Goal: Task Accomplishment & Management: Use online tool/utility

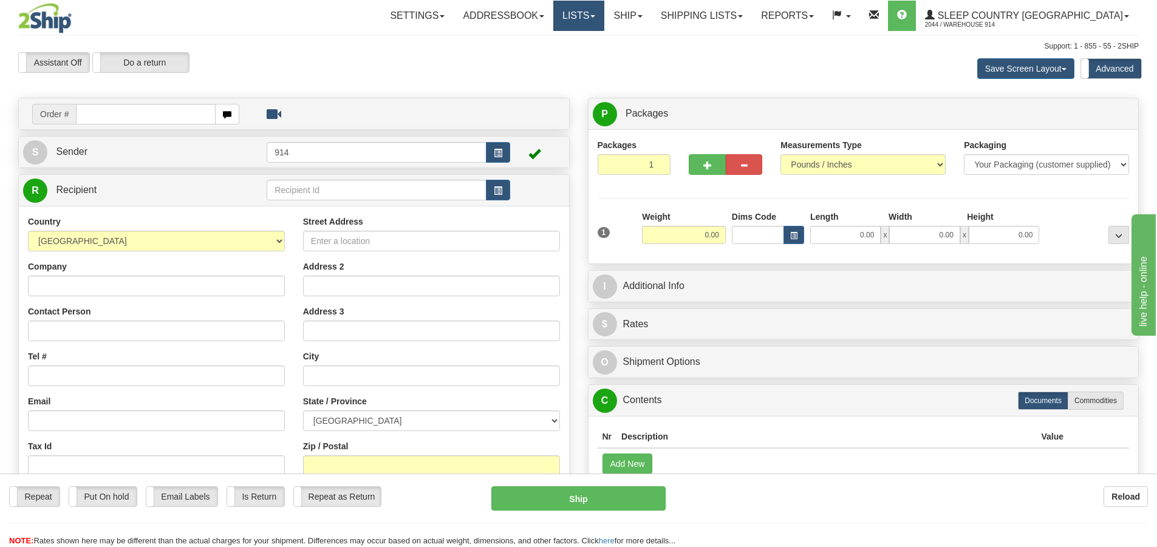
click at [604, 23] on link "Lists" at bounding box center [578, 16] width 51 height 30
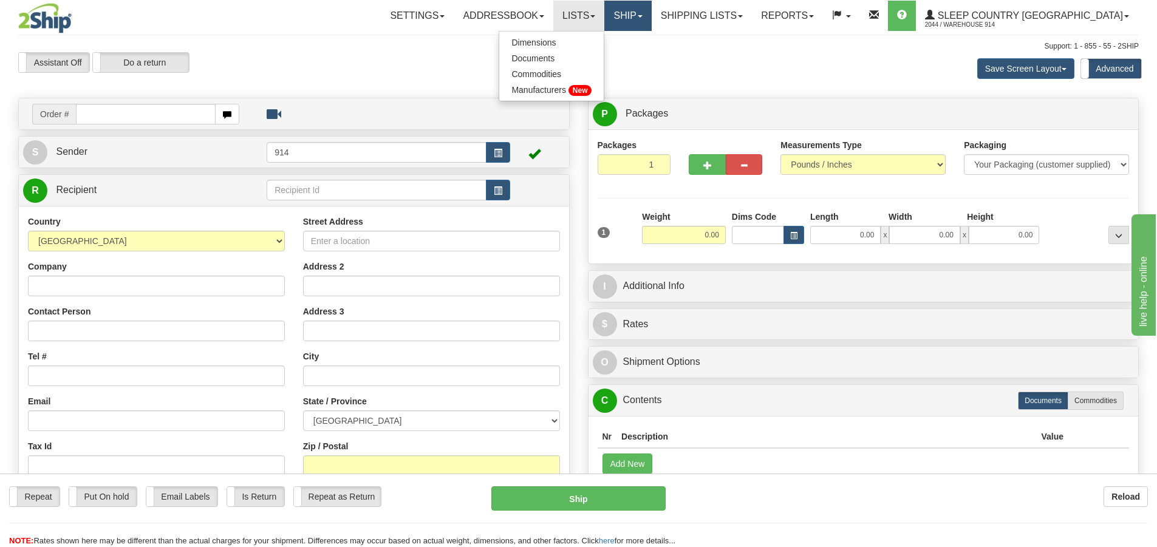
click at [651, 24] on link "Ship" at bounding box center [627, 16] width 47 height 30
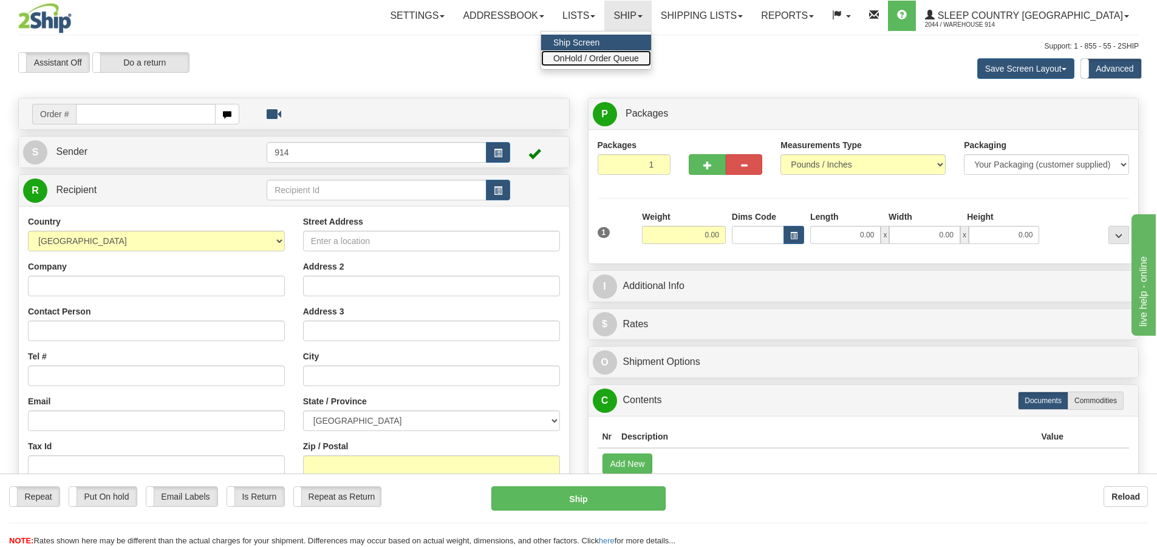
click at [639, 53] on span "OnHold / Order Queue" at bounding box center [596, 58] width 86 height 10
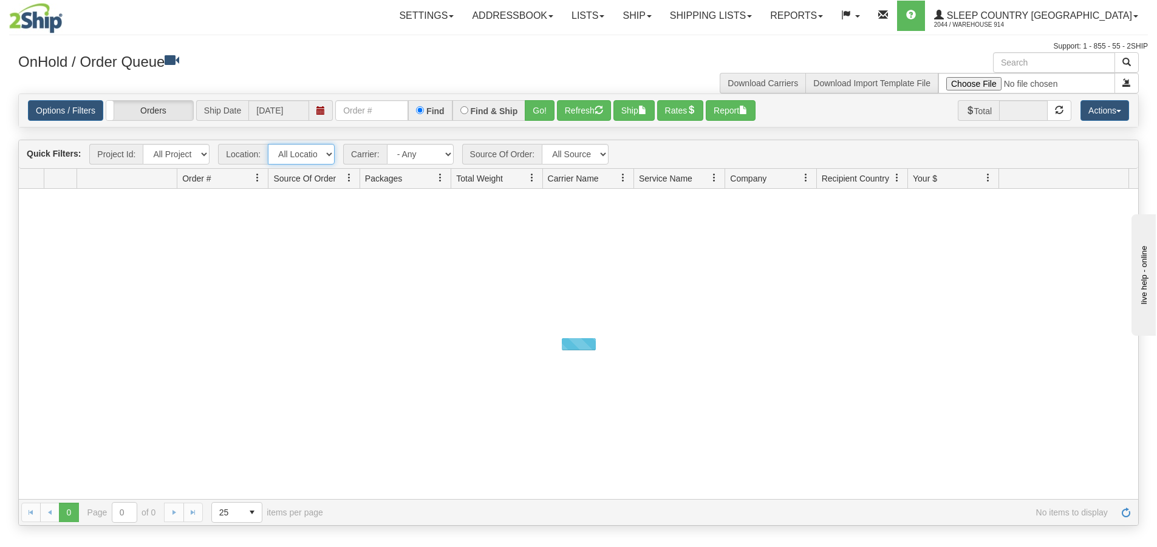
click at [309, 154] on select "All Locations 914 9009 [GEOGRAPHIC_DATA] SLE BEDDN ZINUC" at bounding box center [301, 154] width 67 height 21
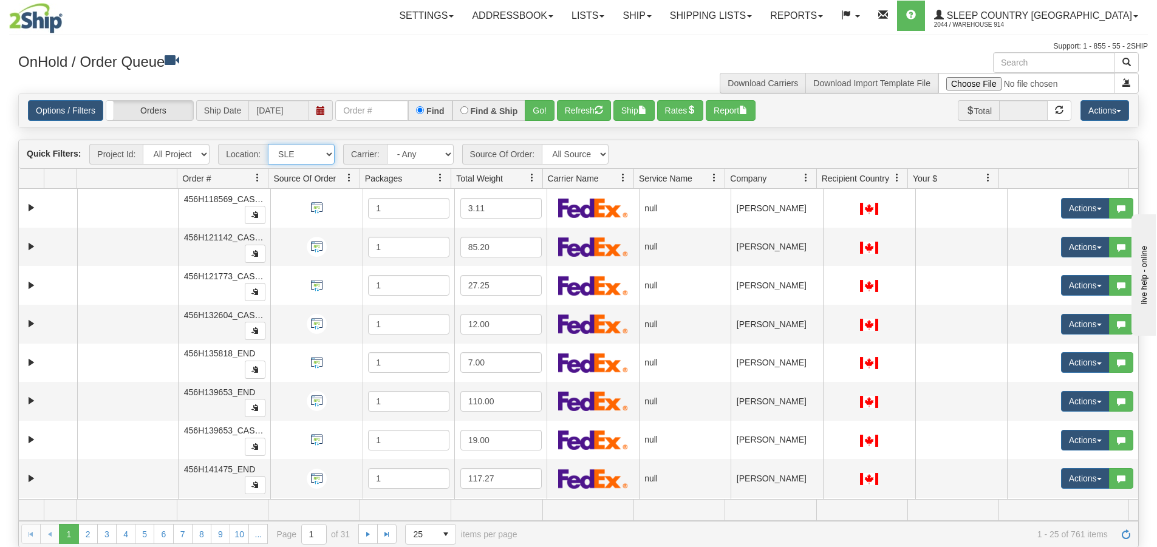
click at [268, 144] on select "All Locations 914 9009 [GEOGRAPHIC_DATA] SLE BEDDN ZINUC" at bounding box center [301, 154] width 67 height 21
click at [328, 154] on select "All Locations 914 9009 [GEOGRAPHIC_DATA] SLE BEDDN ZINUC" at bounding box center [301, 154] width 67 height 21
click at [268, 144] on select "All Locations 914 9009 [GEOGRAPHIC_DATA] SLE BEDDN ZINUC" at bounding box center [301, 154] width 67 height 21
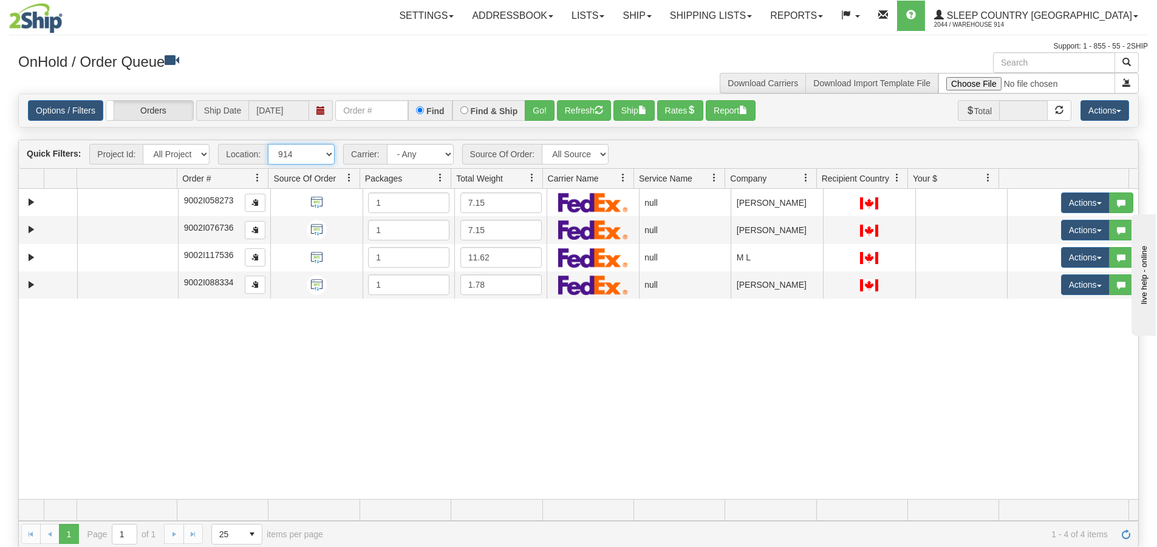
click at [319, 149] on select "All Locations 914 9009 [GEOGRAPHIC_DATA] SLE BEDDN ZINUC" at bounding box center [301, 154] width 67 height 21
select select "7603"
click at [268, 144] on select "All Locations 914 9009 [GEOGRAPHIC_DATA] SLE BEDDN ZINUC" at bounding box center [301, 154] width 67 height 21
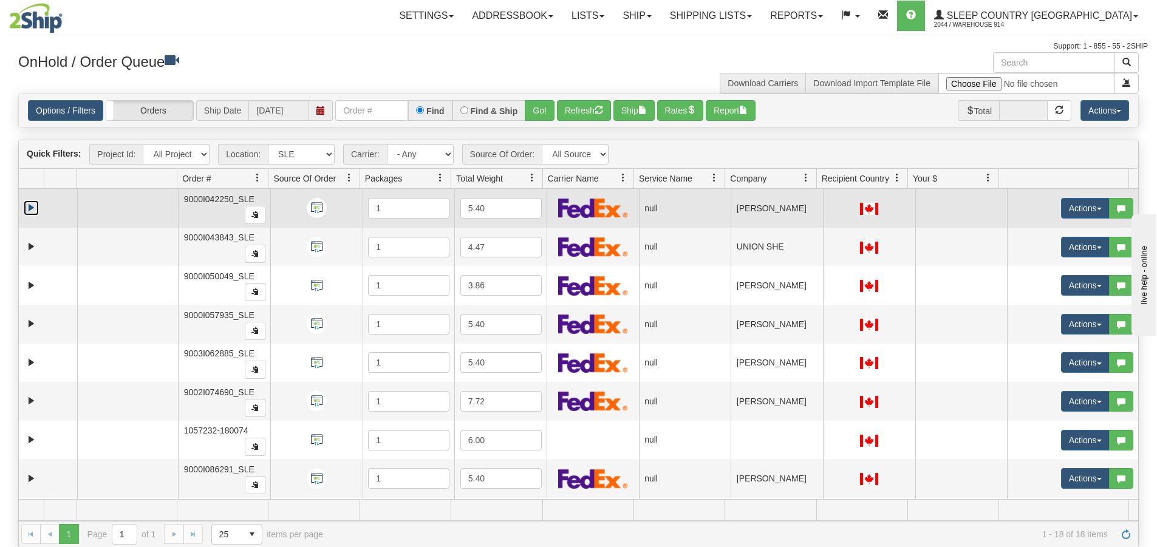
click at [32, 208] on link "Expand" at bounding box center [31, 207] width 15 height 15
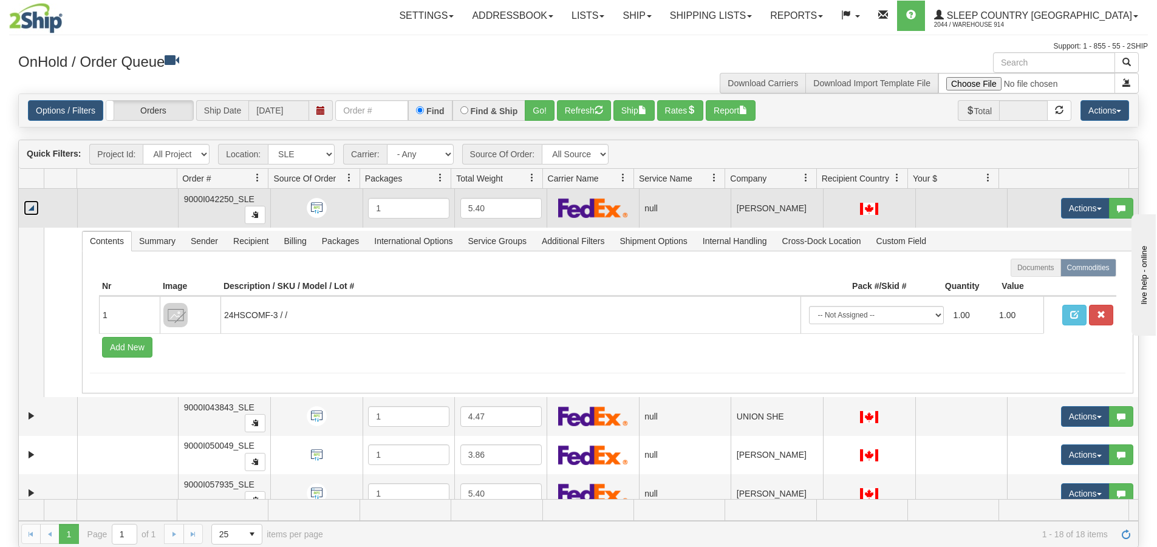
click at [36, 205] on link "Collapse" at bounding box center [31, 207] width 15 height 15
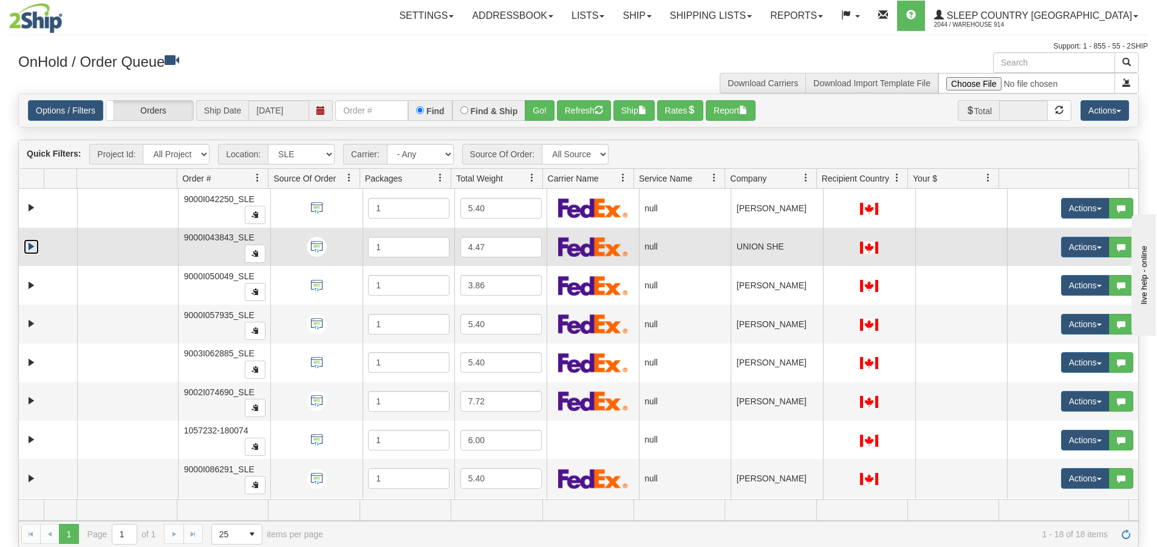
click at [32, 244] on link "Expand" at bounding box center [31, 246] width 15 height 15
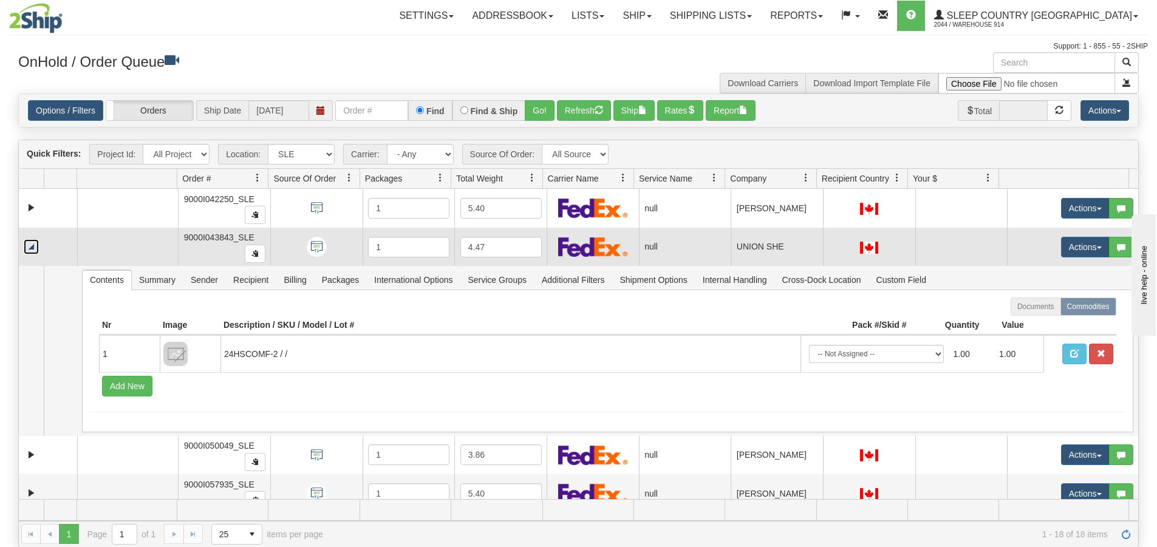
click at [32, 244] on link "Collapse" at bounding box center [31, 246] width 15 height 15
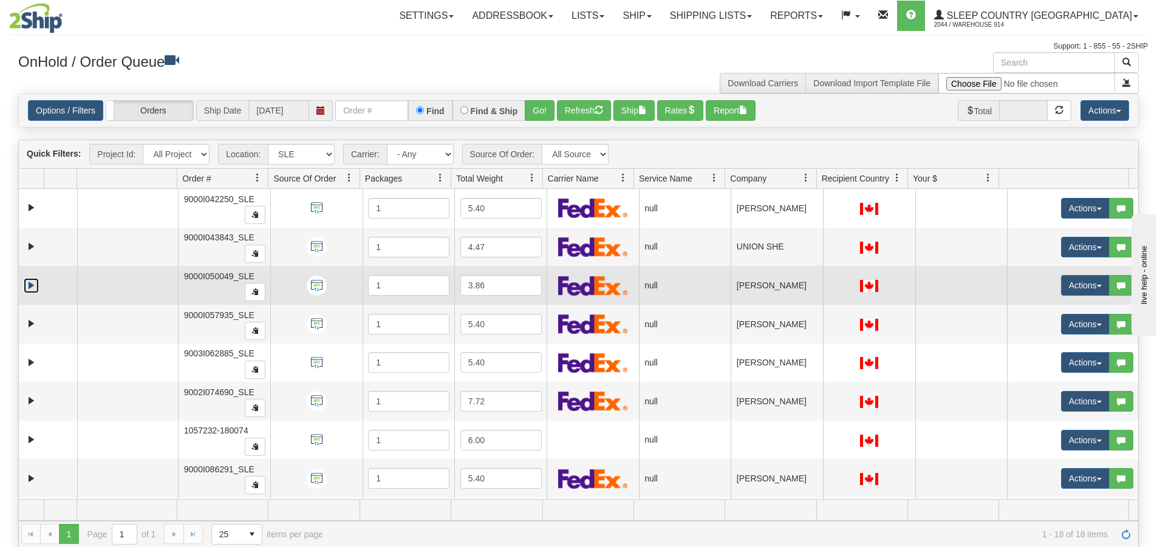
click at [28, 284] on link "Expand" at bounding box center [31, 285] width 15 height 15
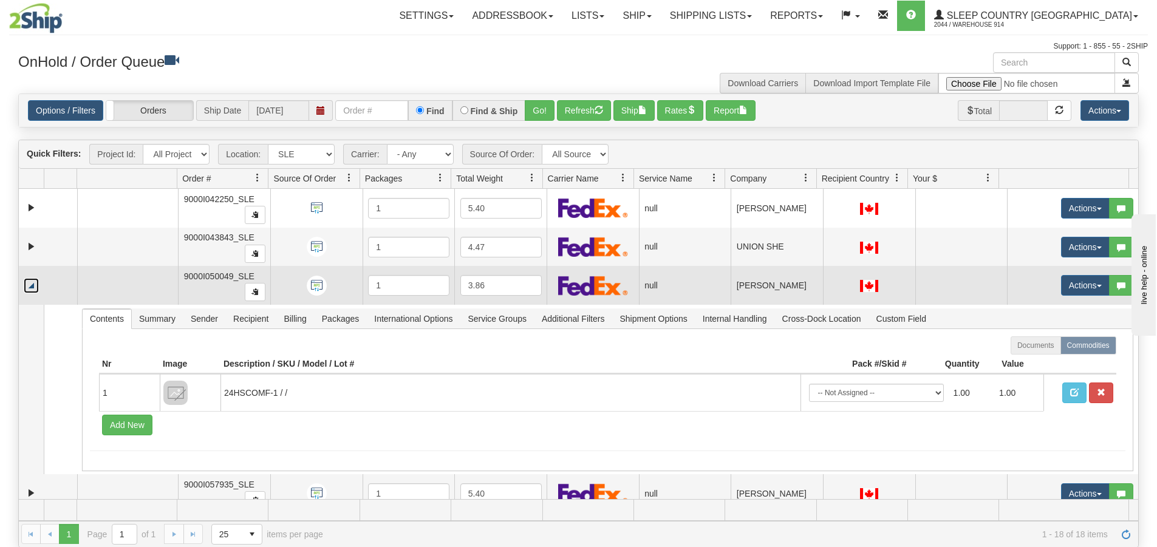
click at [28, 284] on link "Collapse" at bounding box center [31, 285] width 15 height 15
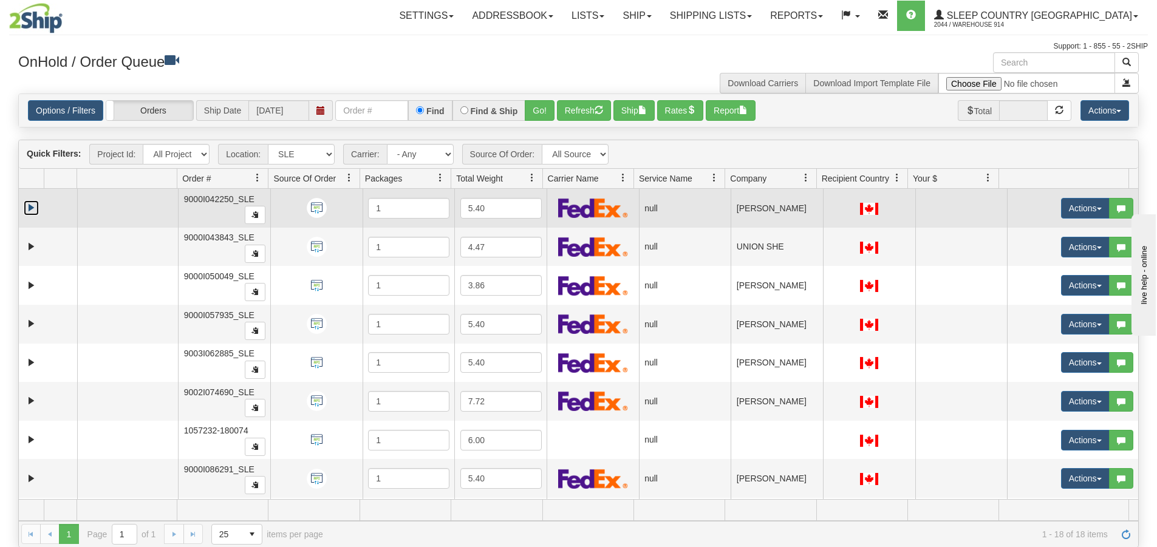
click at [27, 205] on link "Expand" at bounding box center [31, 207] width 15 height 15
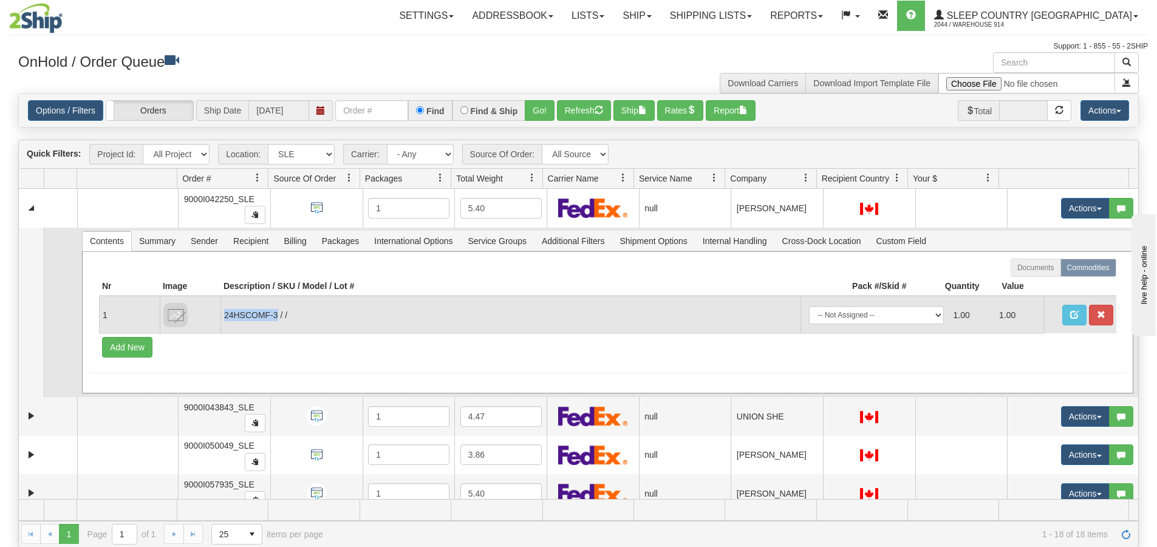
drag, startPoint x: 275, startPoint y: 318, endPoint x: 226, endPoint y: 321, distance: 49.3
click at [226, 321] on td "24HSCOMF-3 / /" at bounding box center [510, 314] width 580 height 37
copy td "24HSCOMF-3"
drag, startPoint x: 332, startPoint y: 328, endPoint x: 316, endPoint y: 318, distance: 18.9
click at [332, 327] on td "24HSCOMF-3 / /" at bounding box center [510, 314] width 580 height 37
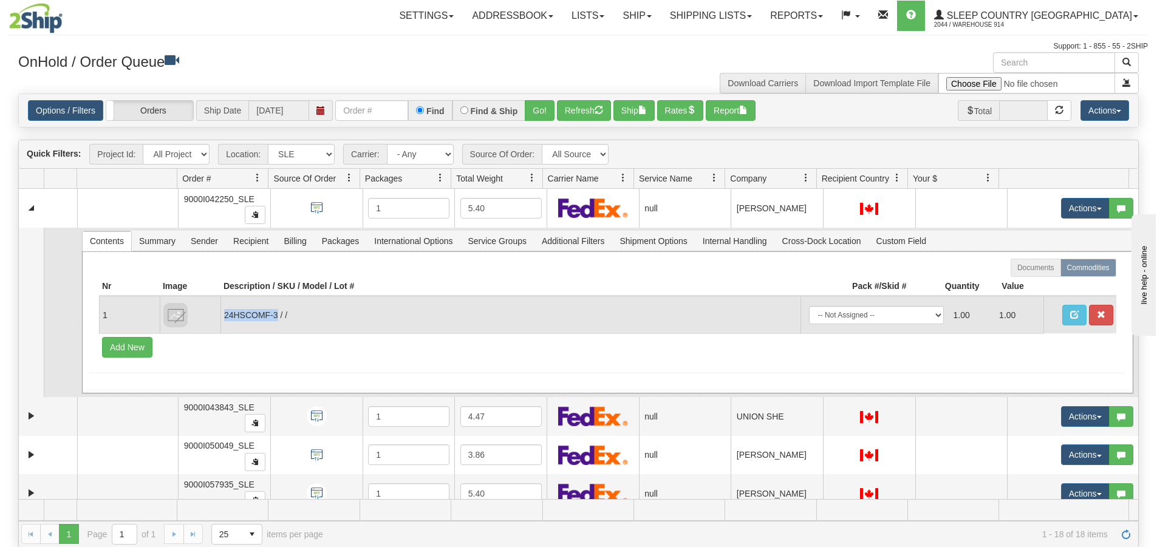
drag, startPoint x: 275, startPoint y: 313, endPoint x: 226, endPoint y: 320, distance: 49.6
click at [226, 320] on td "24HSCOMF-3 / /" at bounding box center [510, 314] width 580 height 37
copy td "24HSCOMF-3"
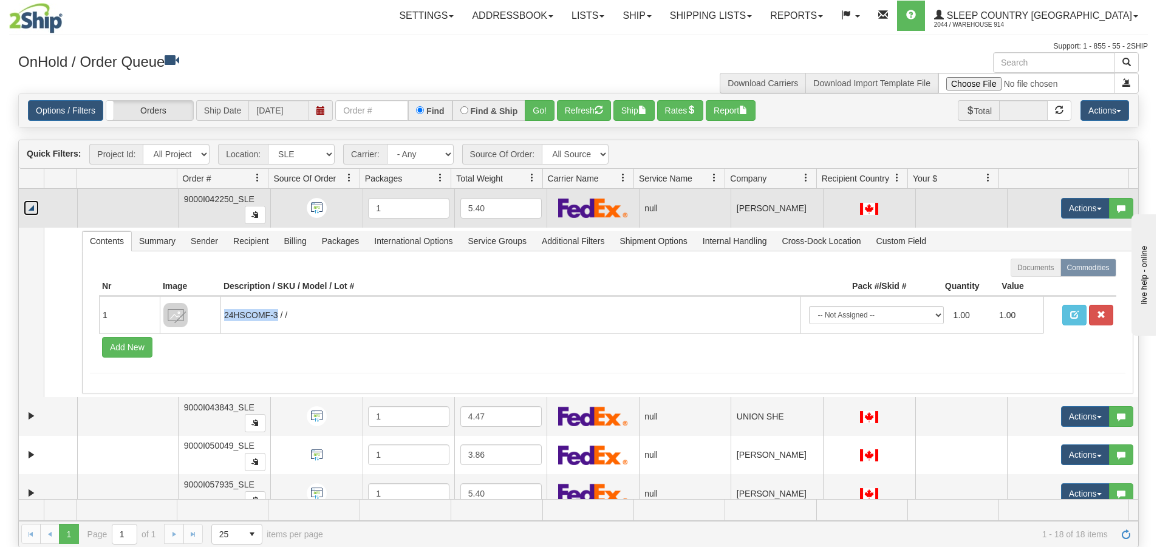
click at [35, 205] on link "Collapse" at bounding box center [31, 207] width 15 height 15
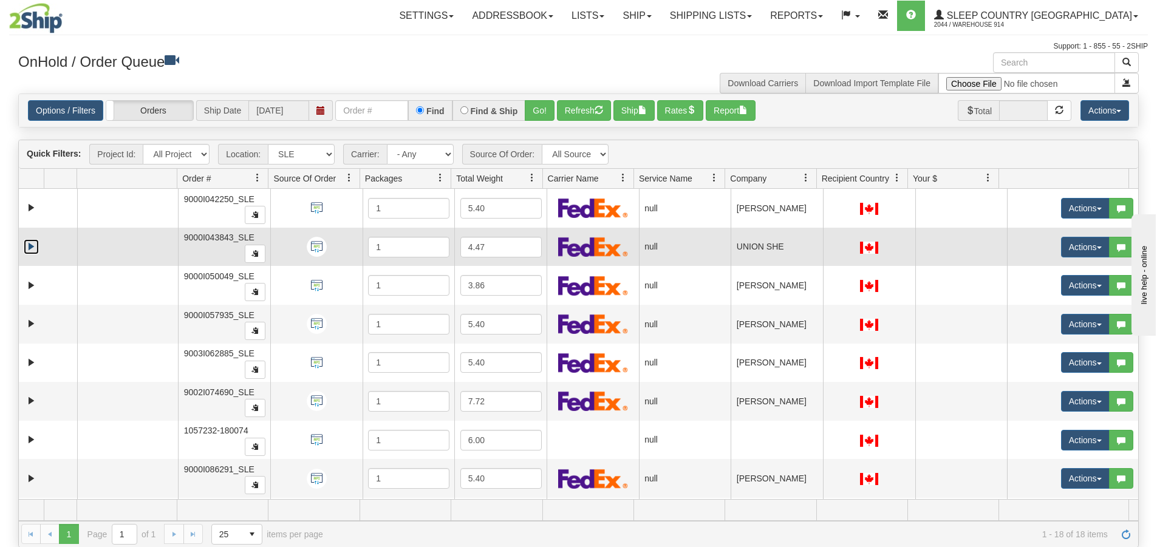
click at [35, 244] on link "Expand" at bounding box center [31, 246] width 15 height 15
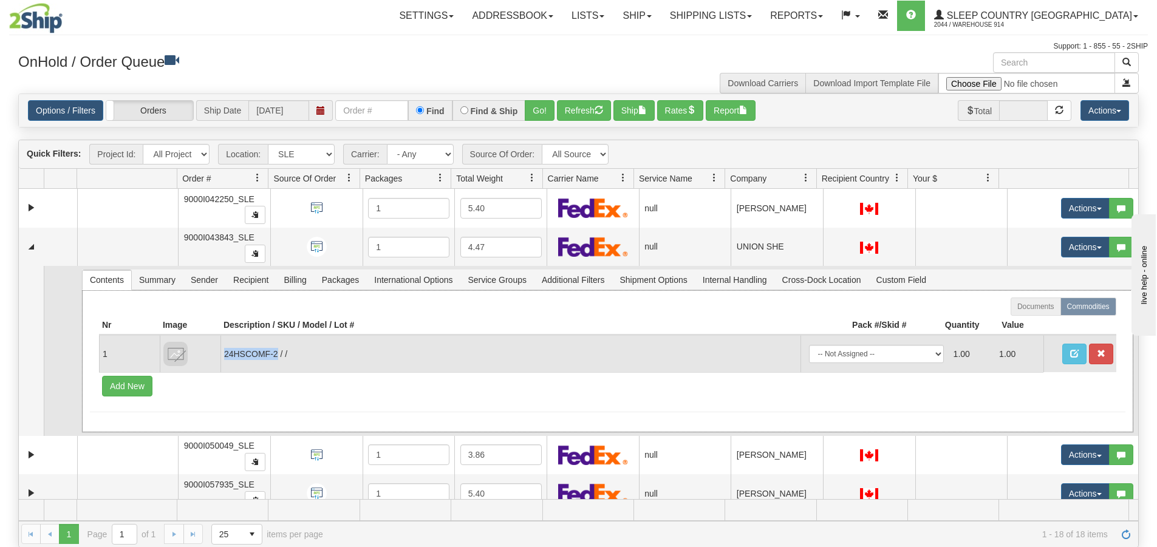
drag, startPoint x: 276, startPoint y: 356, endPoint x: 222, endPoint y: 357, distance: 53.5
click at [222, 357] on td "24HSCOMF-2 / /" at bounding box center [510, 353] width 580 height 37
copy td "24HSCOMF-2"
